Goal: Information Seeking & Learning: Learn about a topic

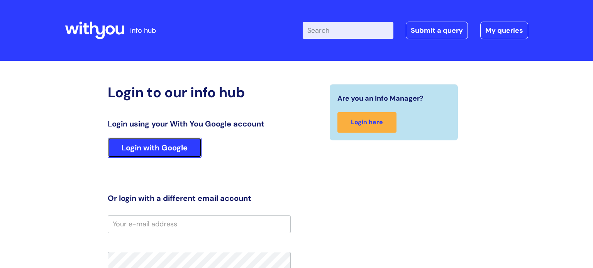
click at [178, 152] on link "Login with Google" at bounding box center [155, 148] width 94 height 20
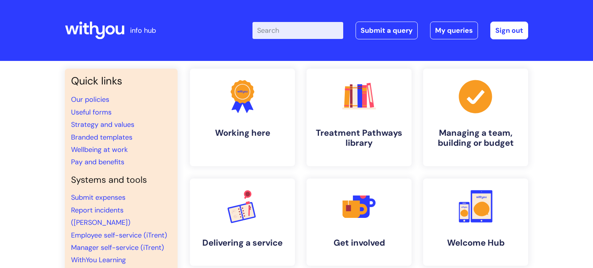
drag, startPoint x: 264, startPoint y: 21, endPoint x: 270, endPoint y: 37, distance: 16.8
click at [264, 21] on div "Enter your search term here... Search Submit a query My queries Welcome [PERSON…" at bounding box center [354, 31] width 348 height 46
click at [287, 38] on input "Enter your search term here..." at bounding box center [297, 30] width 91 height 17
click at [356, 121] on link ".cls-1{fill:#f89b22;}.cls-1,.cls-2,.cls-3,.cls-4,.cls-5,.cls-6,.cls-7{stroke-wi…" at bounding box center [359, 117] width 107 height 99
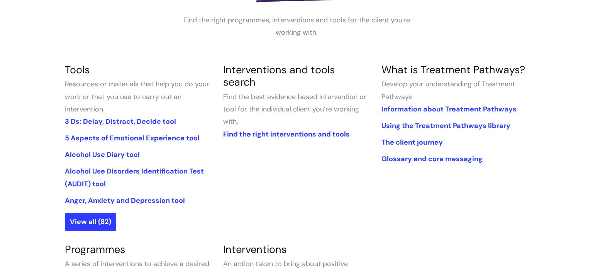
scroll to position [149, 0]
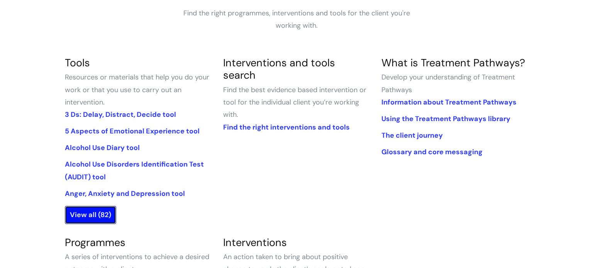
click at [95, 215] on link "View all (82)" at bounding box center [90, 215] width 51 height 18
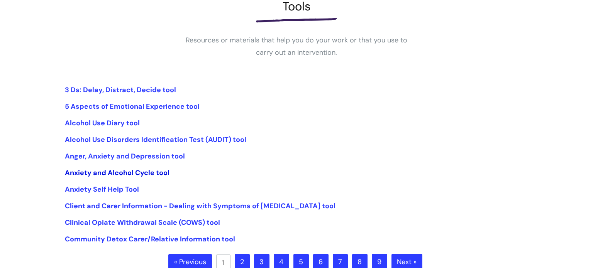
scroll to position [128, 0]
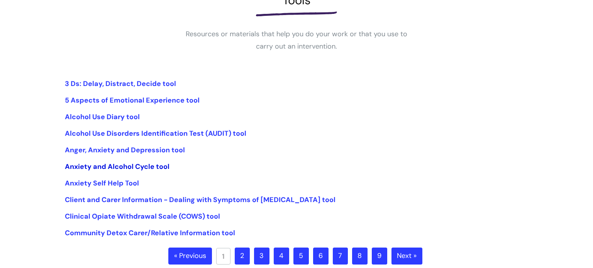
click at [142, 167] on link "Anxiety and Alcohol Cycle tool" at bounding box center [117, 166] width 105 height 9
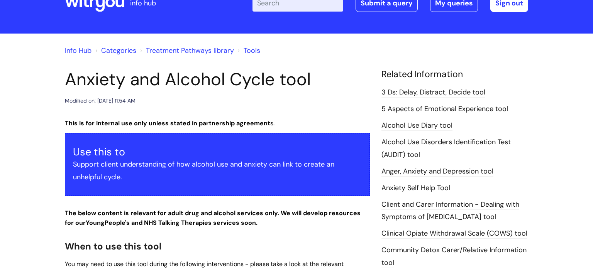
scroll to position [220, 0]
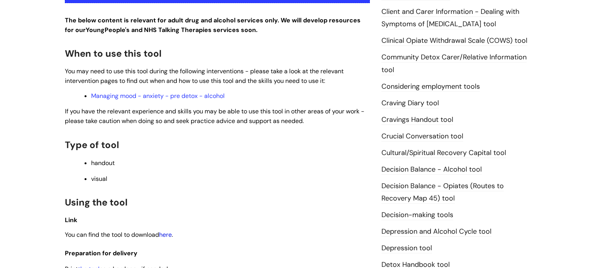
click at [171, 236] on link "here" at bounding box center [165, 235] width 13 height 8
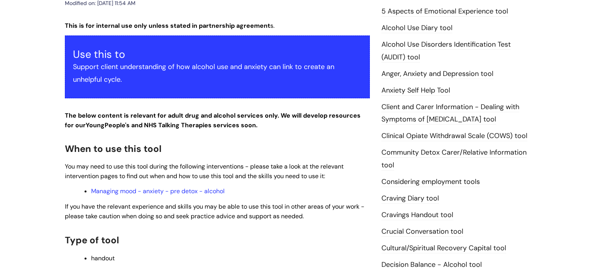
scroll to position [0, 0]
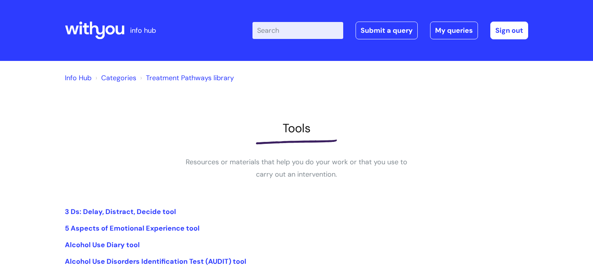
scroll to position [129, 0]
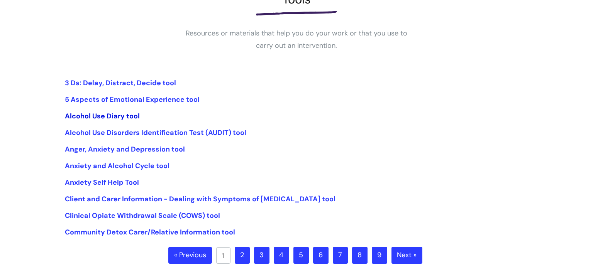
click at [96, 118] on link "Alcohol Use Diary tool" at bounding box center [102, 116] width 75 height 9
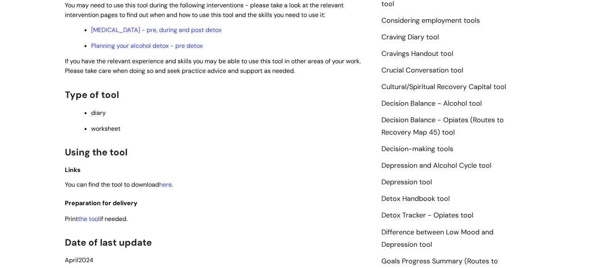
scroll to position [371, 0]
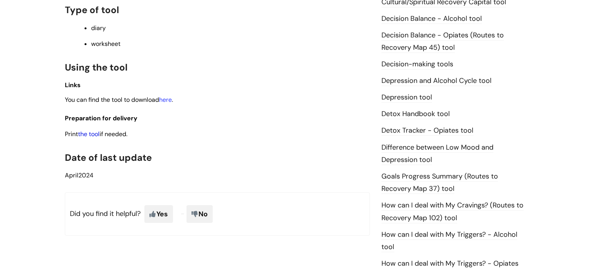
click at [98, 138] on link "the tool" at bounding box center [89, 134] width 22 height 8
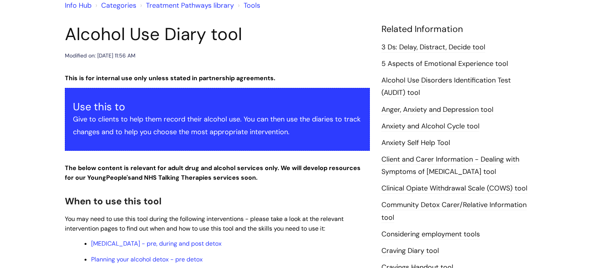
scroll to position [23, 0]
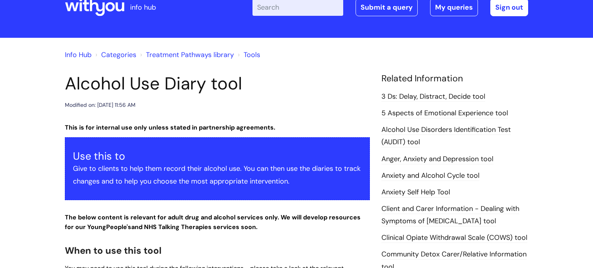
click at [395, 160] on link "Anger, Anxiety and Depression tool" at bounding box center [437, 159] width 112 height 10
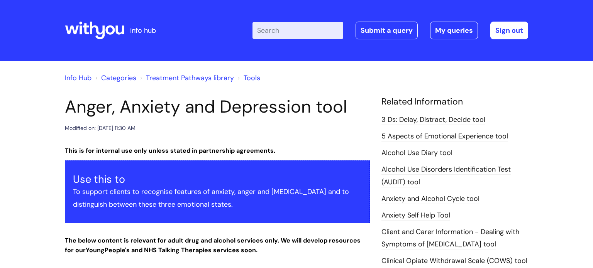
click at [269, 34] on input "Enter your search term here..." at bounding box center [297, 30] width 91 height 17
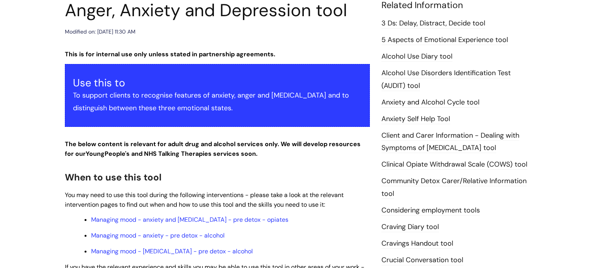
scroll to position [99, 0]
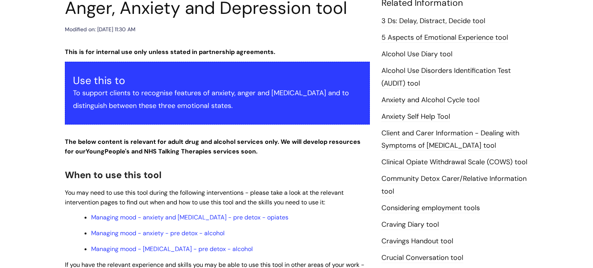
click at [417, 242] on link "Cravings Handout tool" at bounding box center [417, 242] width 72 height 10
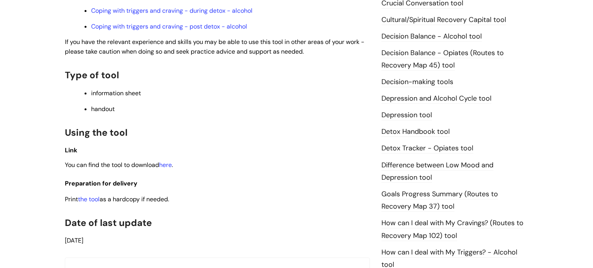
scroll to position [282, 0]
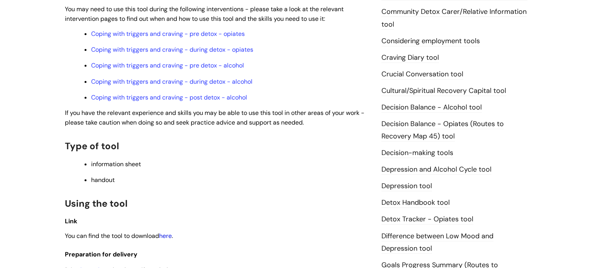
click at [167, 240] on link "here" at bounding box center [165, 236] width 13 height 8
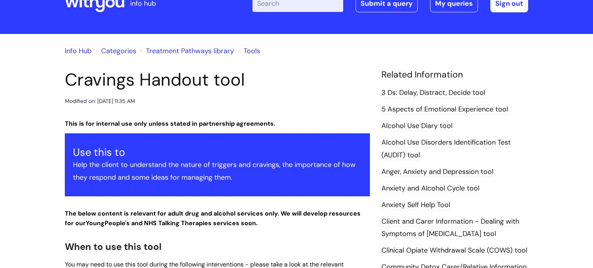
scroll to position [0, 0]
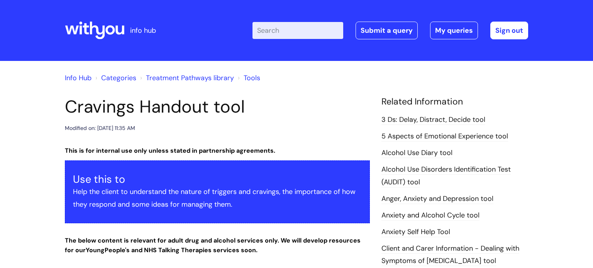
click at [285, 26] on input "Enter your search term here..." at bounding box center [297, 30] width 91 height 17
type input "et al"
click button "Search" at bounding box center [0, 0] width 0 height 0
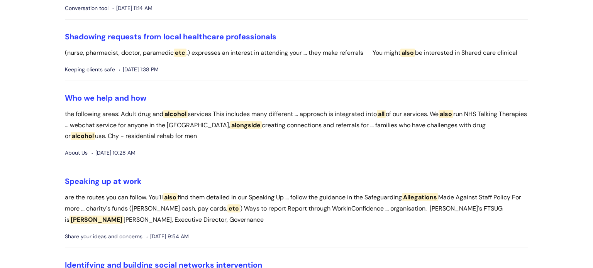
scroll to position [807, 0]
